Goal: Task Accomplishment & Management: Manage account settings

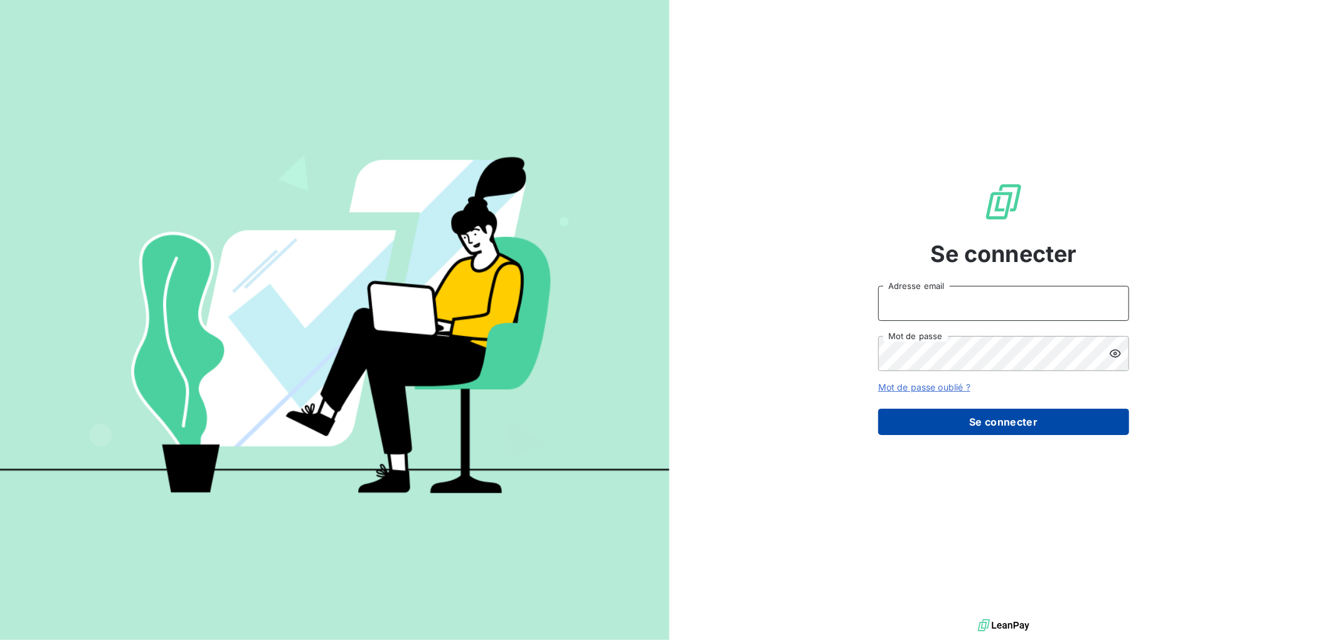
type input "[EMAIL_ADDRESS][DOMAIN_NAME]"
click at [995, 421] on button "Se connecter" at bounding box center [1003, 422] width 251 height 26
